Goal: Task Accomplishment & Management: Manage account settings

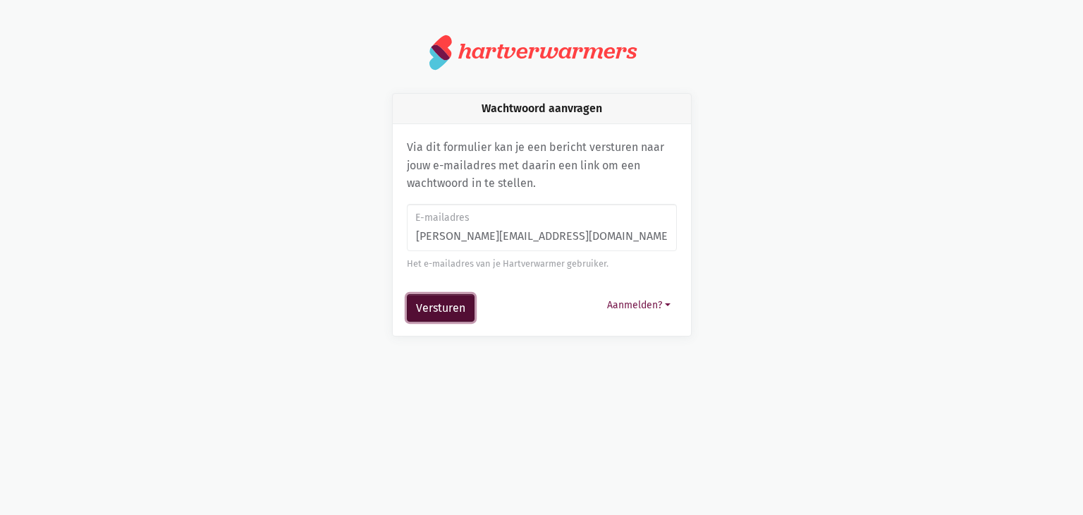
click at [434, 309] on button "Versturen" at bounding box center [441, 308] width 68 height 28
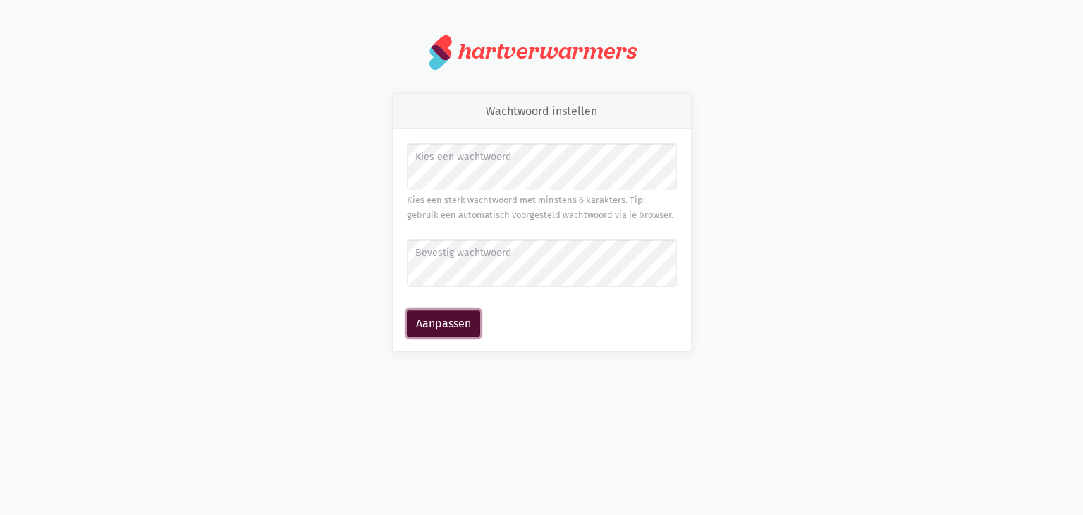
click at [457, 313] on button "Aanpassen" at bounding box center [443, 323] width 73 height 28
click at [434, 323] on button "Aanpassen" at bounding box center [443, 323] width 73 height 28
